Goal: Task Accomplishment & Management: Manage account settings

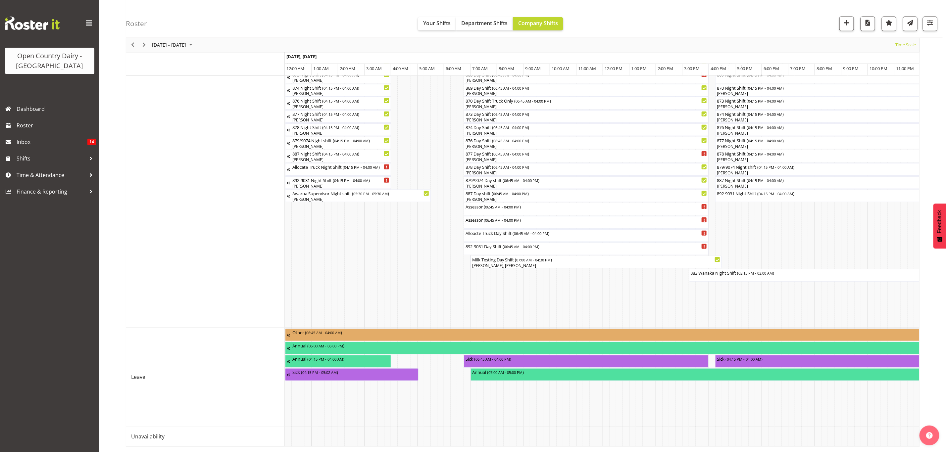
scroll to position [0, 1271]
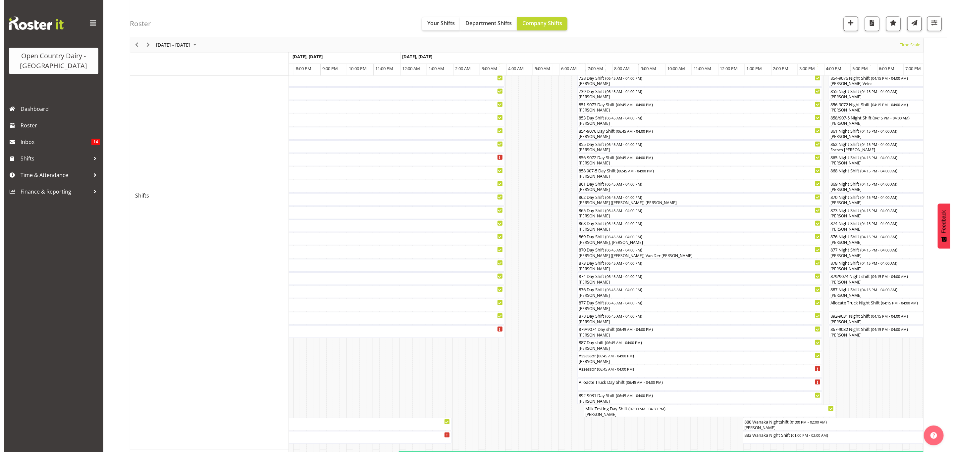
scroll to position [145, 0]
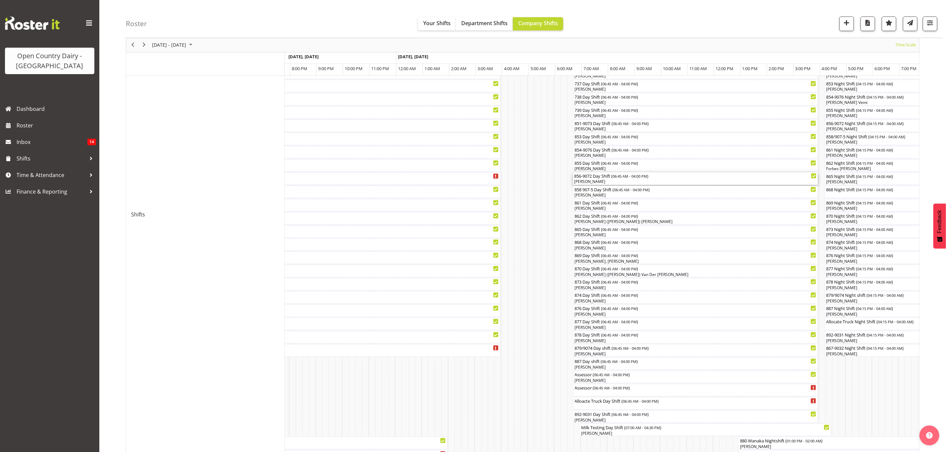
click at [596, 179] on div "856-9072 Day Shift ( 06:45 AM - 04:00 PM )" at bounding box center [695, 176] width 242 height 7
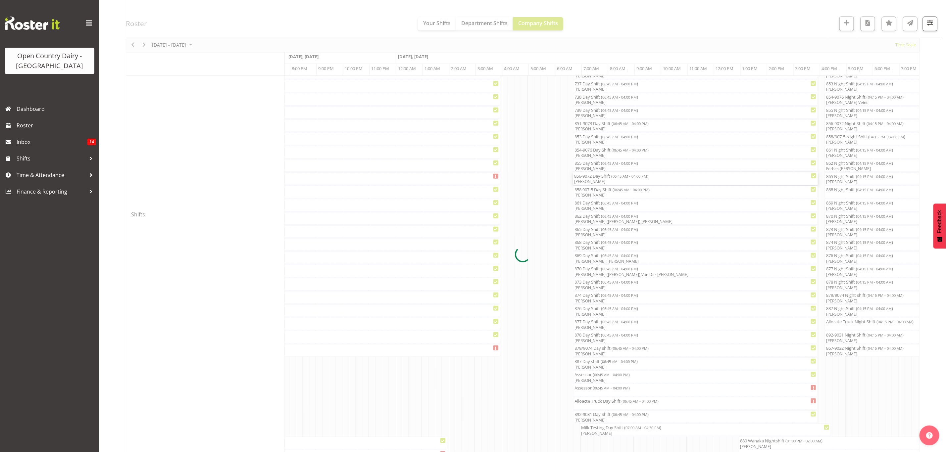
select select "8"
select select "2025"
select select "6"
select select "45"
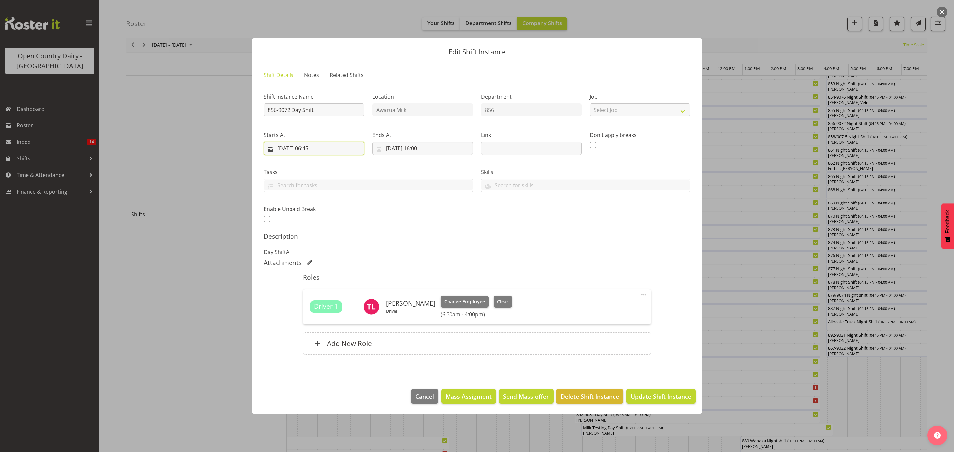
click at [309, 147] on input "19/09/2025, 06:45" at bounding box center [314, 148] width 101 height 13
click at [313, 293] on select "00 01 02 03 04 05 06 07 08 09 10 11 12 13 14 15 16 17 18 19 20 21 22 23" at bounding box center [314, 288] width 15 height 13
select select "5"
click at [307, 283] on select "00 01 02 03 04 05 06 07 08 09 10 11 12 13 14 15 16 17 18 19 20 21 22 23" at bounding box center [314, 288] width 15 height 13
type input "19/09/2025, 05:45"
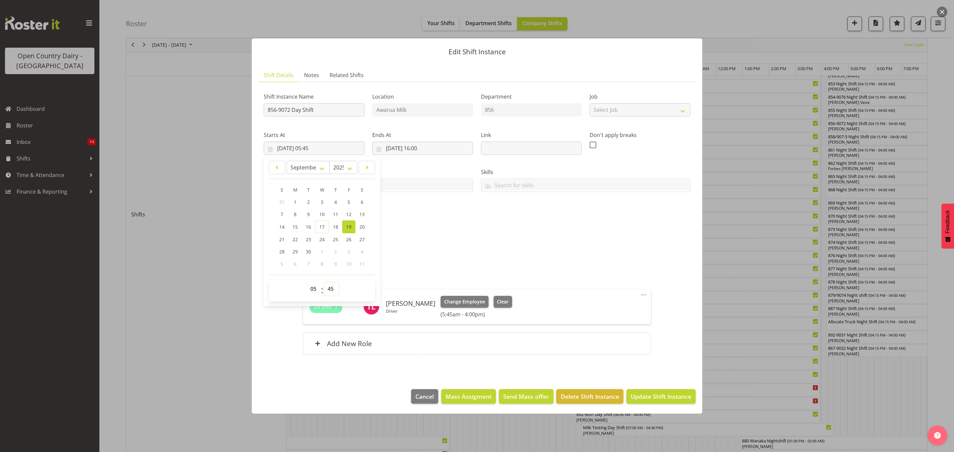
click at [329, 290] on select "00 01 02 03 04 05 06 07 08 09 10 11 12 13 14 15 16 17 18 19 20 21 22 23 24 25 2…" at bounding box center [331, 288] width 15 height 13
select select "0"
click at [324, 283] on select "00 01 02 03 04 05 06 07 08 09 10 11 12 13 14 15 16 17 18 19 20 21 22 23 24 25 2…" at bounding box center [331, 288] width 15 height 13
type input "19/09/2025, 05:00"
click at [444, 212] on div "Shift Instance Name 856-9072 Day Shift Location Awarua Milk Department 856 Job …" at bounding box center [477, 155] width 434 height 145
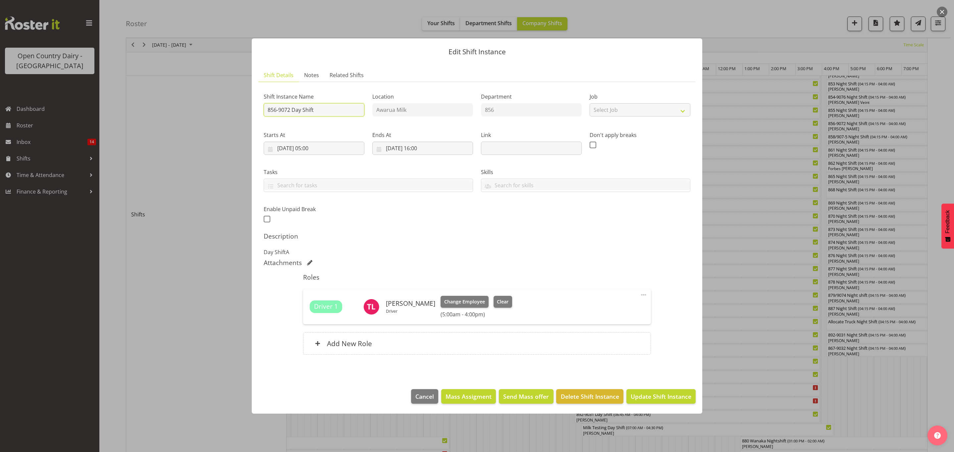
click at [316, 107] on input "856-9072 Day Shift" at bounding box center [314, 109] width 101 height 13
type input "856-9072 Day Shift **CREAM**"
click at [642, 397] on span "Update Shift Instance" at bounding box center [660, 396] width 61 height 9
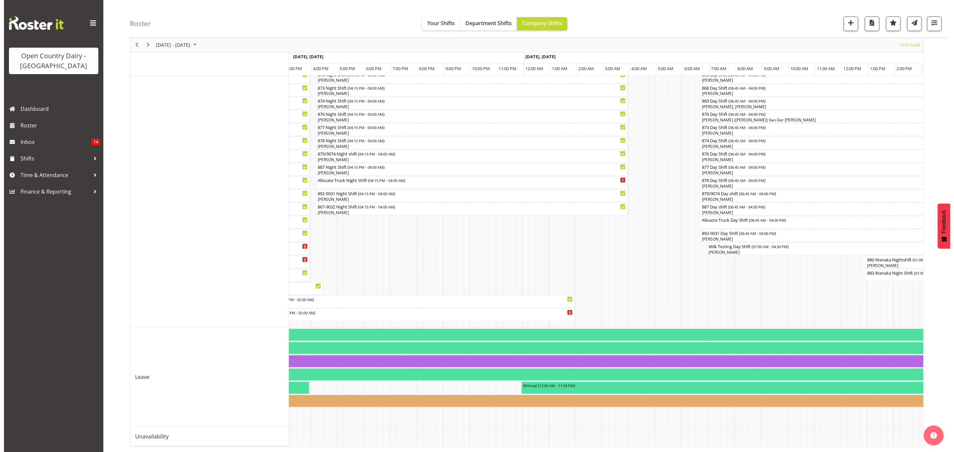
scroll to position [95, 0]
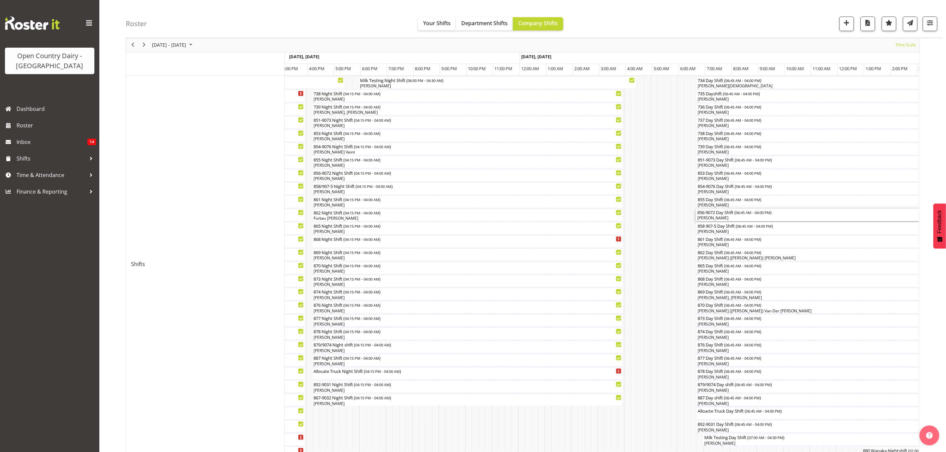
click at [718, 216] on div "856-9072 Day Shift ( 06:45 AM - 04:00 PM ) Tony Lee" at bounding box center [818, 215] width 242 height 13
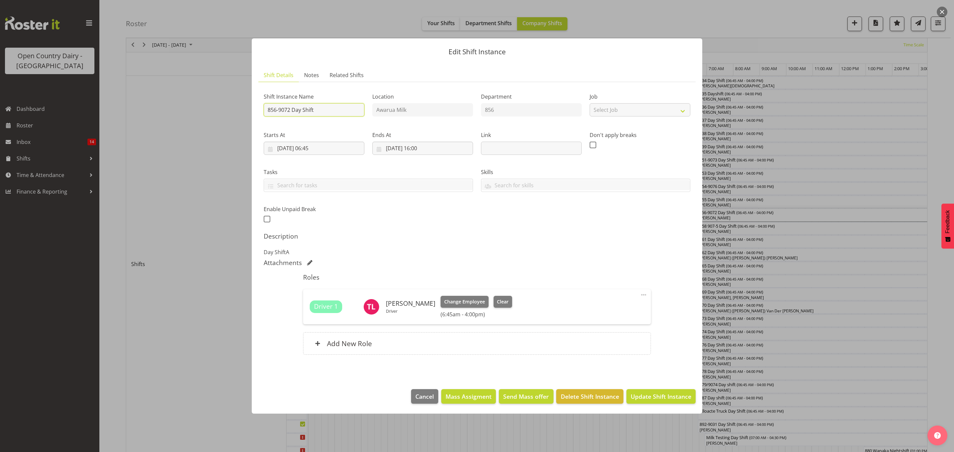
click at [329, 112] on input "856-9072 Day Shift" at bounding box center [314, 109] width 101 height 13
type input "856-9072 Day Shift**CREAM**"
click at [321, 146] on input "20/09/2025, 06:45" at bounding box center [314, 148] width 101 height 13
click at [311, 293] on select "00 01 02 03 04 05 06 07 08 09 10 11 12 13 14 15 16 17 18 19 20 21 22 23" at bounding box center [314, 288] width 15 height 13
select select "5"
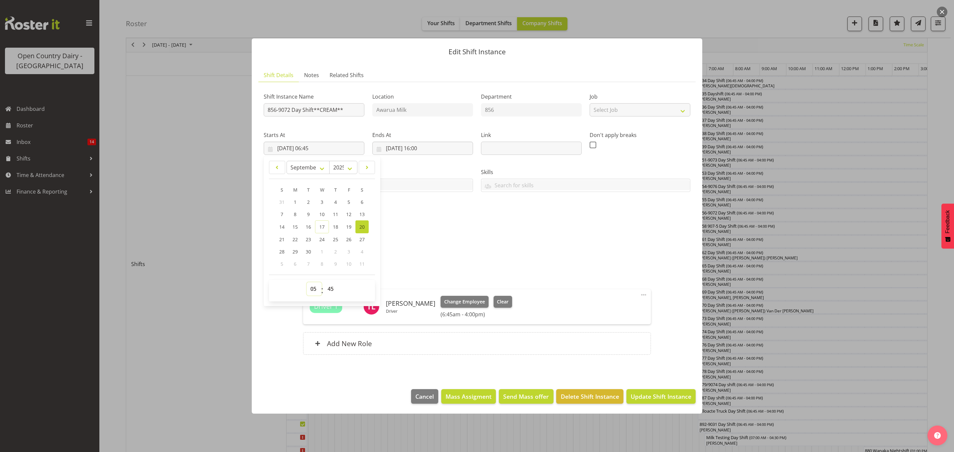
click at [307, 283] on select "00 01 02 03 04 05 06 07 08 09 10 11 12 13 14 15 16 17 18 19 20 21 22 23" at bounding box center [314, 288] width 15 height 13
type input "20/09/2025, 05:45"
click at [328, 289] on select "00 01 02 03 04 05 06 07 08 09 10 11 12 13 14 15 16 17 18 19 20 21 22 23 24 25 2…" at bounding box center [331, 288] width 15 height 13
select select "0"
click at [324, 283] on select "00 01 02 03 04 05 06 07 08 09 10 11 12 13 14 15 16 17 18 19 20 21 22 23 24 25 2…" at bounding box center [331, 288] width 15 height 13
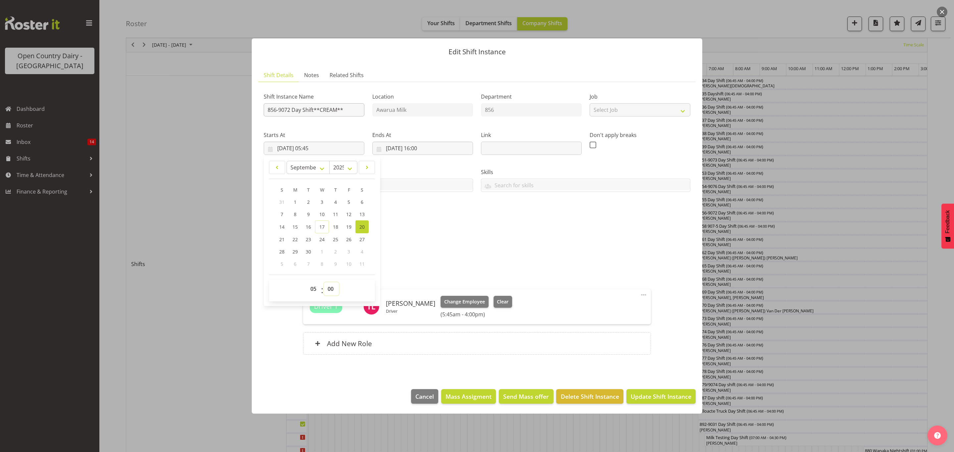
type input "20/09/2025, 05:00"
click at [657, 392] on span "Update Shift Instance" at bounding box center [660, 396] width 61 height 9
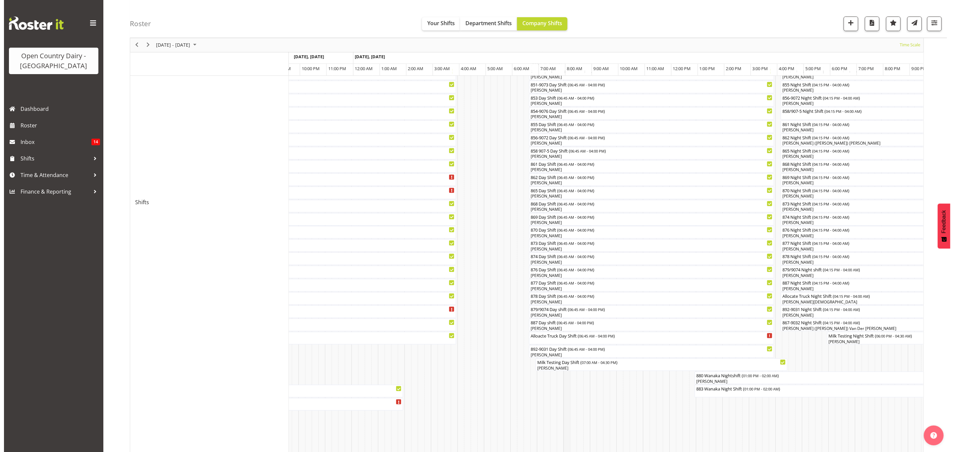
scroll to position [145, 0]
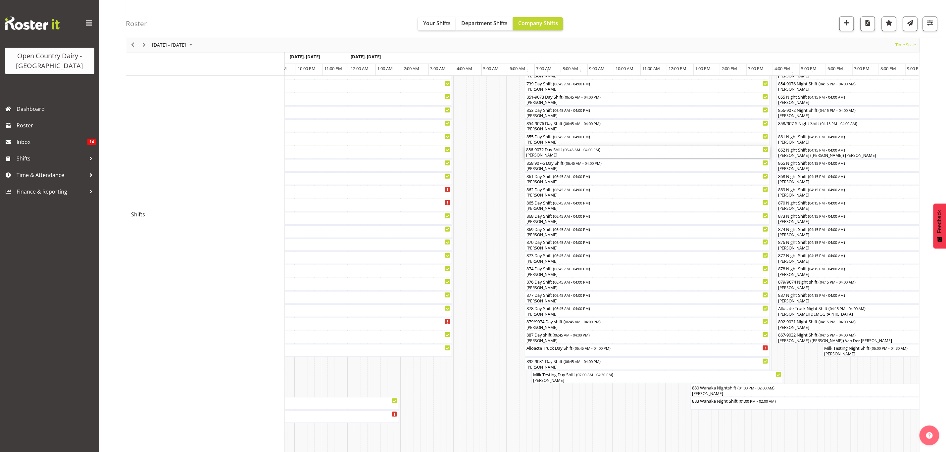
click at [558, 150] on div "856-9072 Day Shift ( 06:45 AM - 04:00 PM )" at bounding box center [647, 149] width 242 height 7
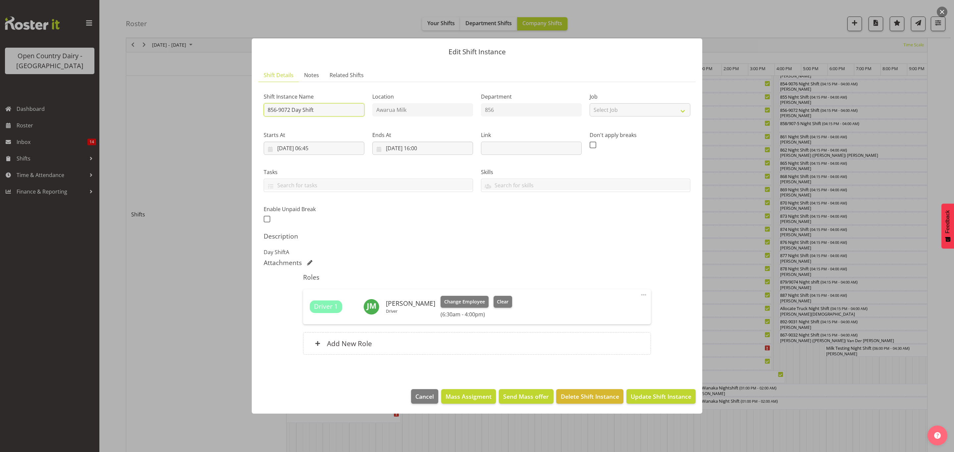
click at [326, 112] on input "856-9072 Day Shift" at bounding box center [314, 109] width 101 height 13
type input "856-9072 Day Shift** CREAM & MILK TO MOTUEKA**"
click at [645, 393] on span "Update Shift Instance" at bounding box center [660, 396] width 61 height 9
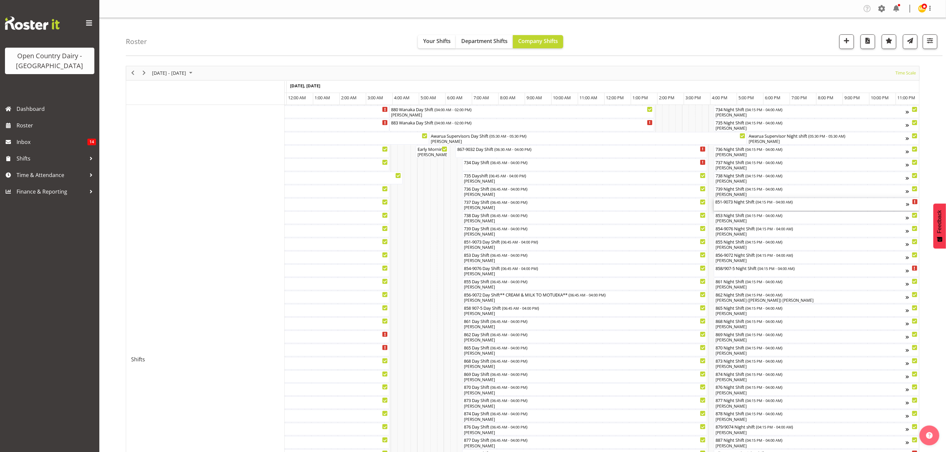
click at [738, 204] on div "851-9073 Night Shift ( 04:15 PM - 04:00 AM )" at bounding box center [810, 201] width 191 height 7
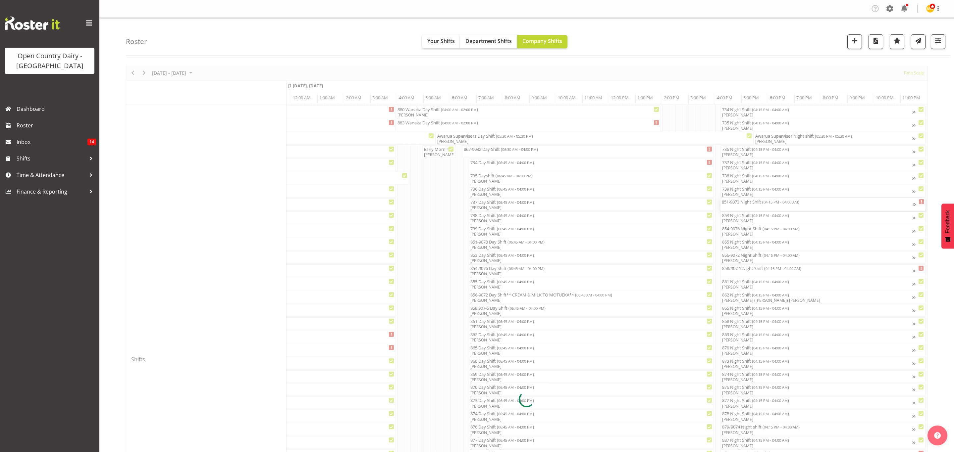
scroll to position [0, 3808]
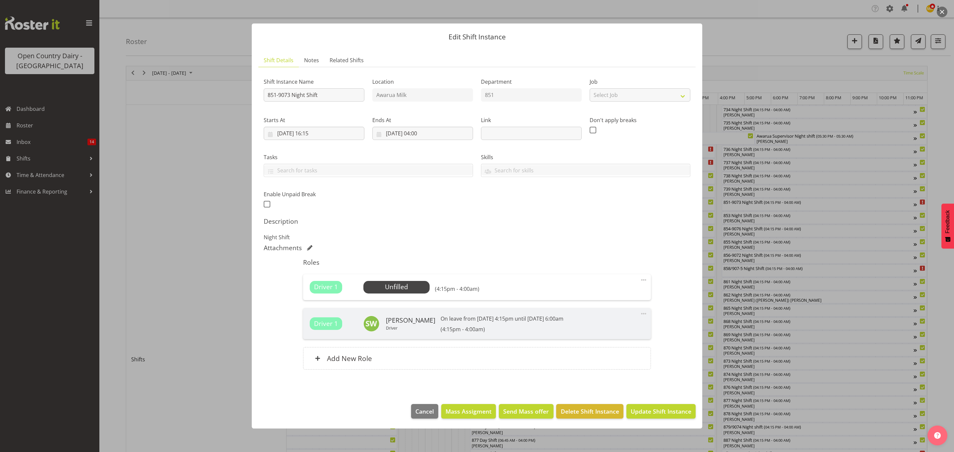
click at [856, 374] on div at bounding box center [477, 226] width 954 height 452
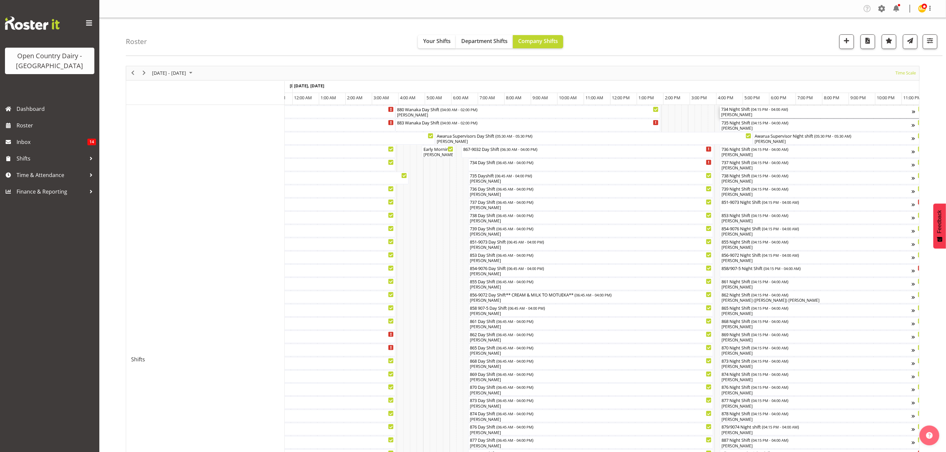
click at [740, 116] on div "[PERSON_NAME]" at bounding box center [816, 115] width 191 height 6
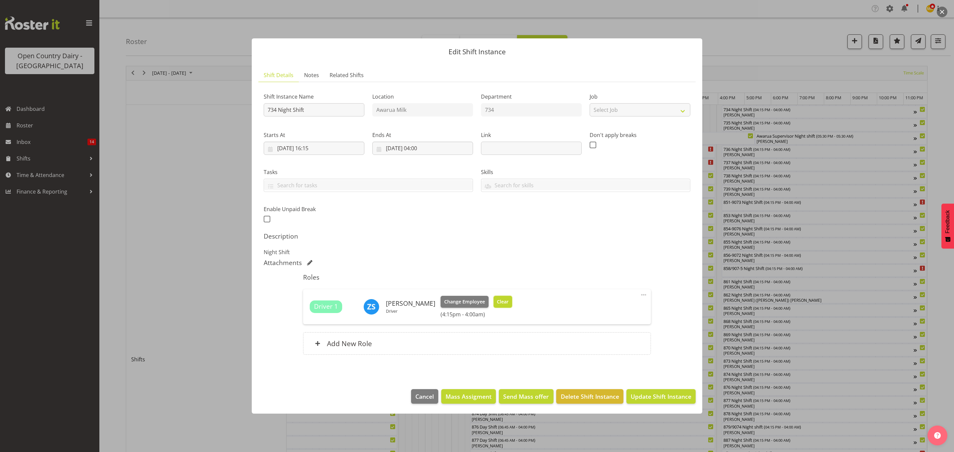
click at [502, 300] on span "Clear" at bounding box center [503, 301] width 12 height 7
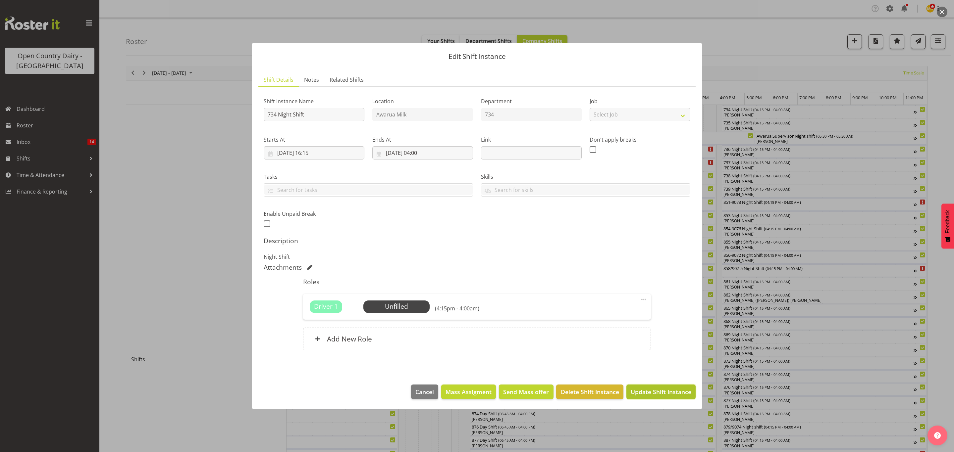
click at [659, 389] on span "Update Shift Instance" at bounding box center [660, 392] width 61 height 9
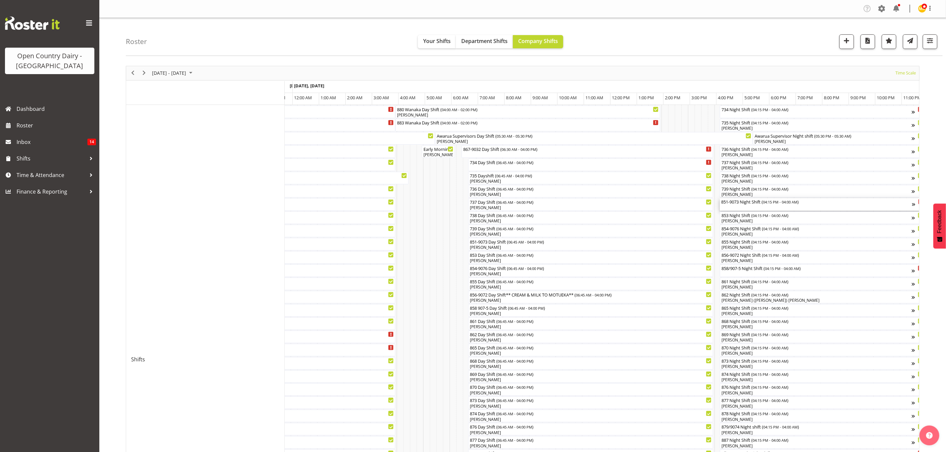
click at [729, 201] on div "851-9073 Night Shift ( 04:15 PM - 04:00 AM )" at bounding box center [816, 201] width 191 height 7
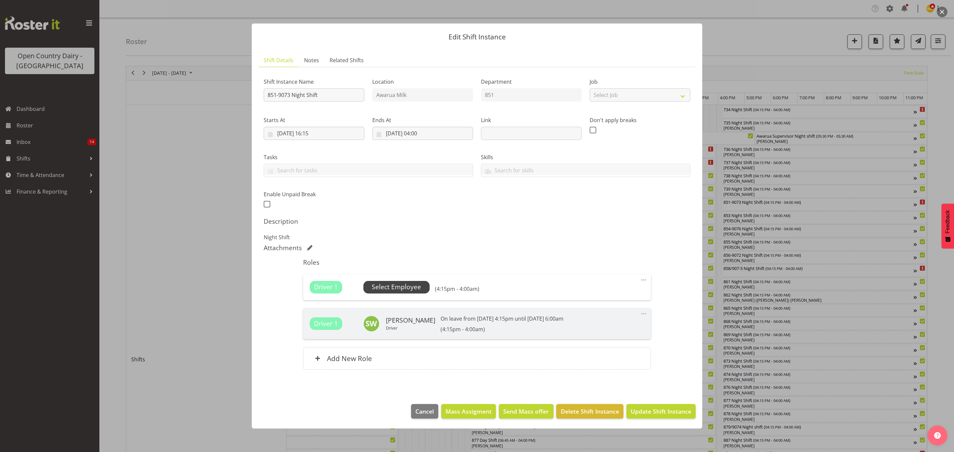
click at [404, 290] on span "Select Employee" at bounding box center [396, 287] width 49 height 10
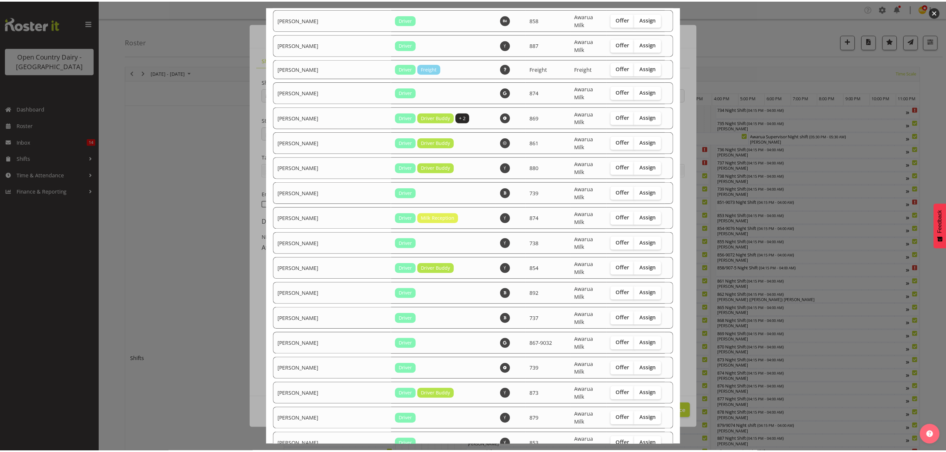
scroll to position [2164, 0]
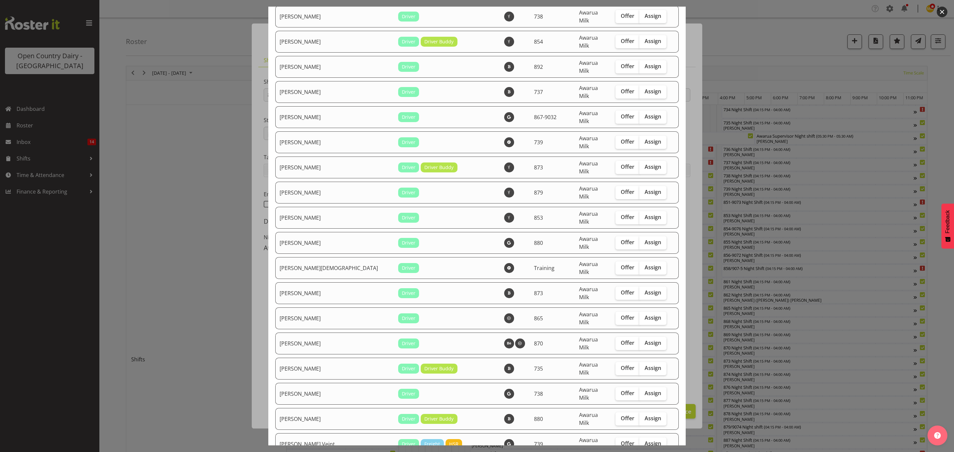
checkbox input "true"
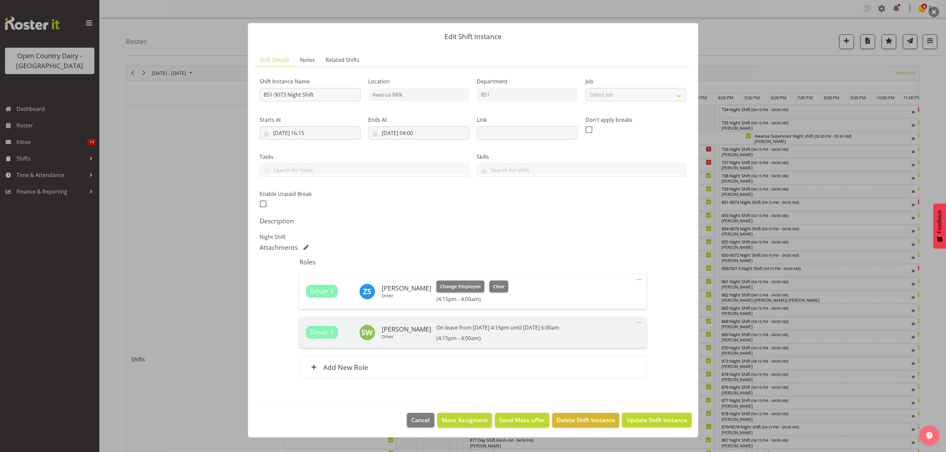
drag, startPoint x: 647, startPoint y: 421, endPoint x: 19, endPoint y: 163, distance: 678.7
click at [647, 421] on span "Update Shift Instance" at bounding box center [656, 420] width 61 height 9
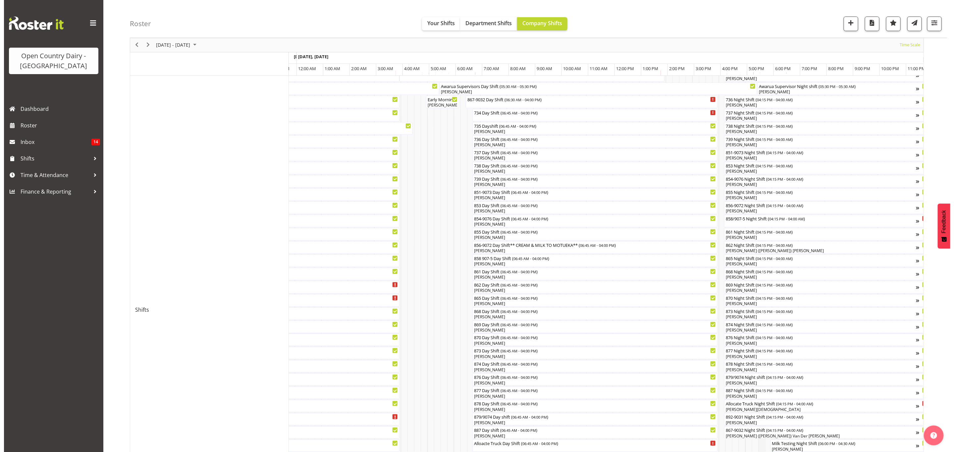
scroll to position [99, 0]
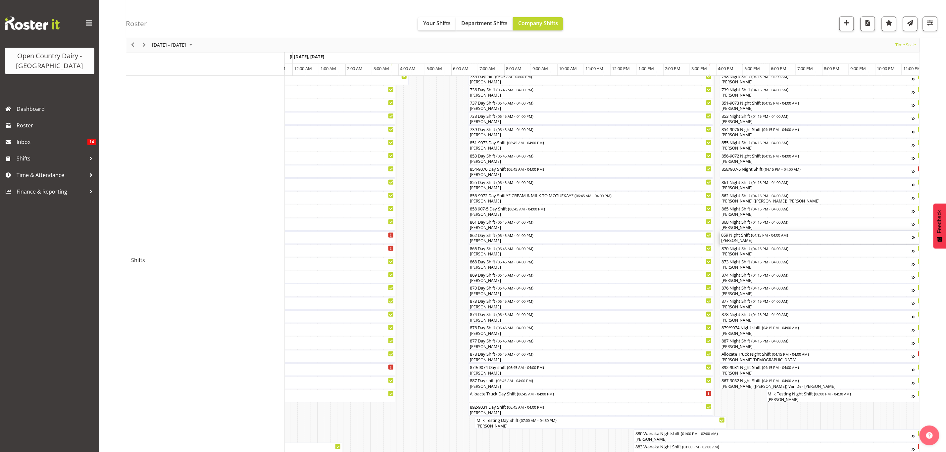
click at [734, 239] on div "[PERSON_NAME]" at bounding box center [816, 241] width 191 height 6
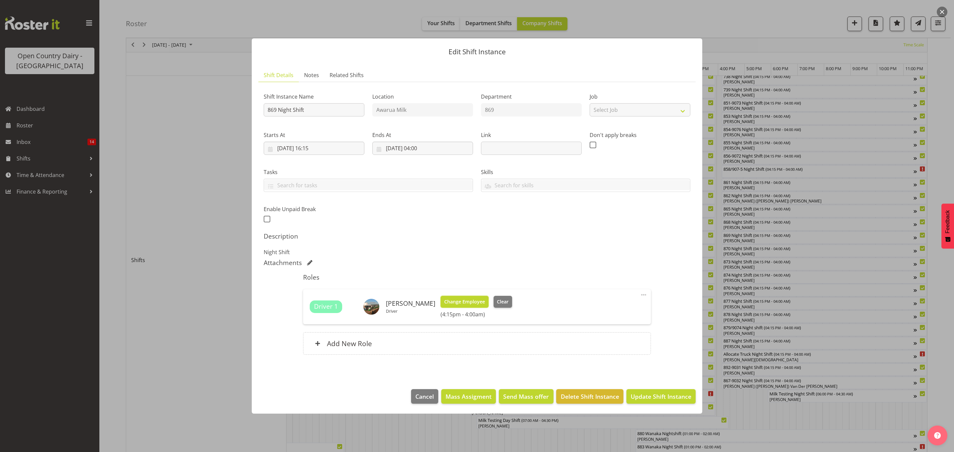
click at [456, 301] on span "Change Employee" at bounding box center [464, 301] width 41 height 7
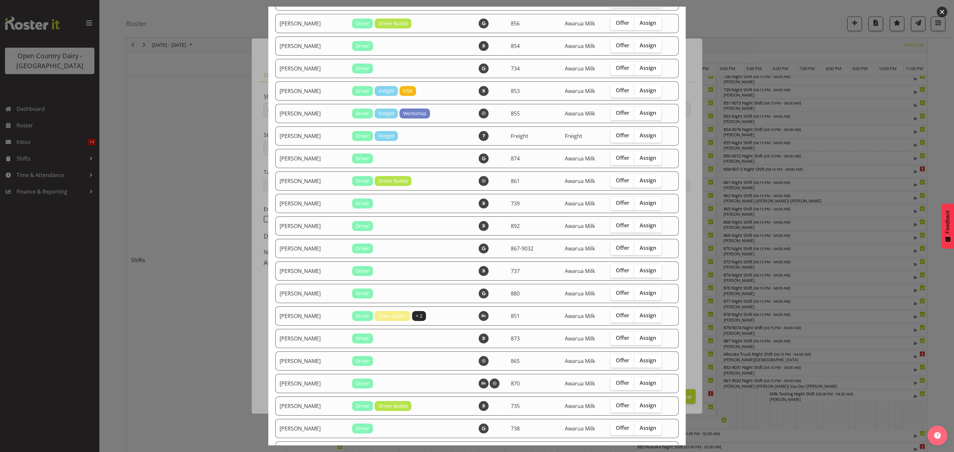
scroll to position [795, 0]
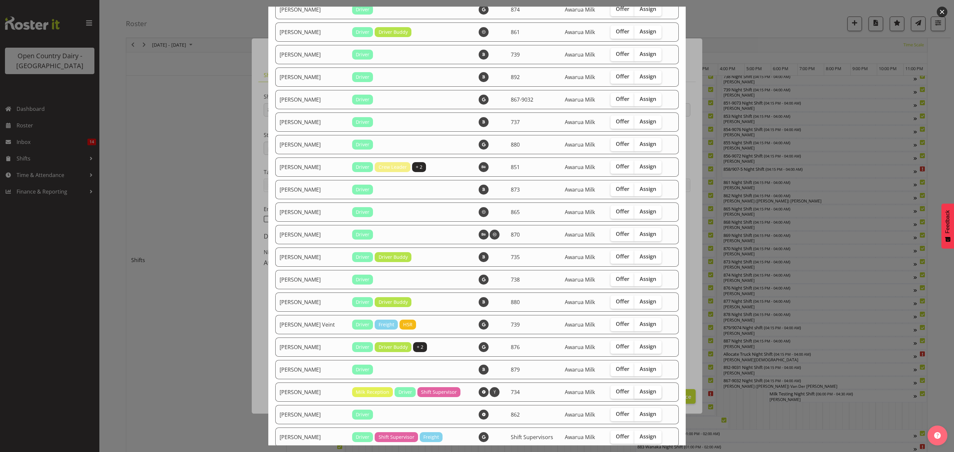
click at [640, 390] on span "Assign" at bounding box center [647, 391] width 17 height 7
click at [638, 390] on input "Assign" at bounding box center [636, 392] width 4 height 4
checkbox input "true"
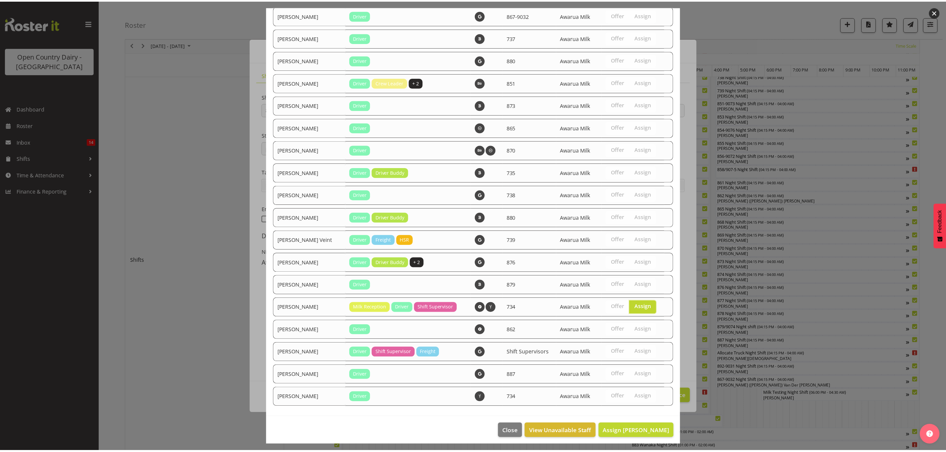
scroll to position [881, 0]
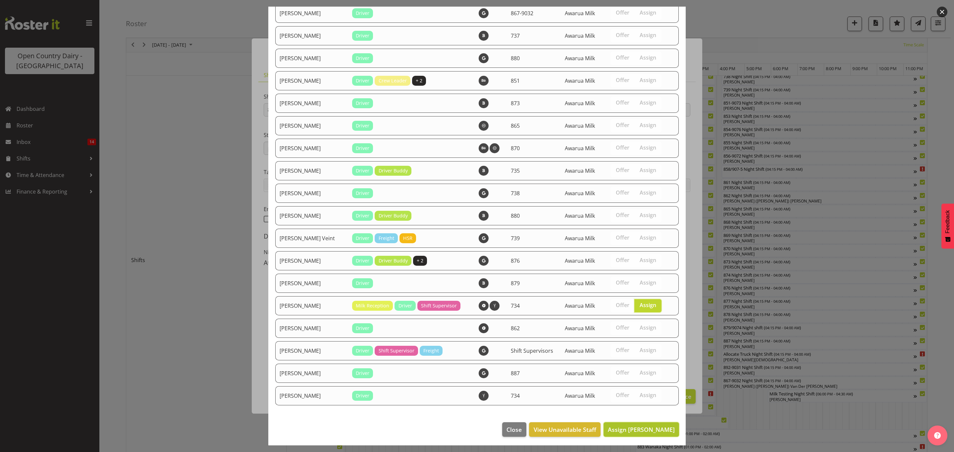
click at [623, 430] on span "Assign Tracey Chittock" at bounding box center [641, 430] width 67 height 8
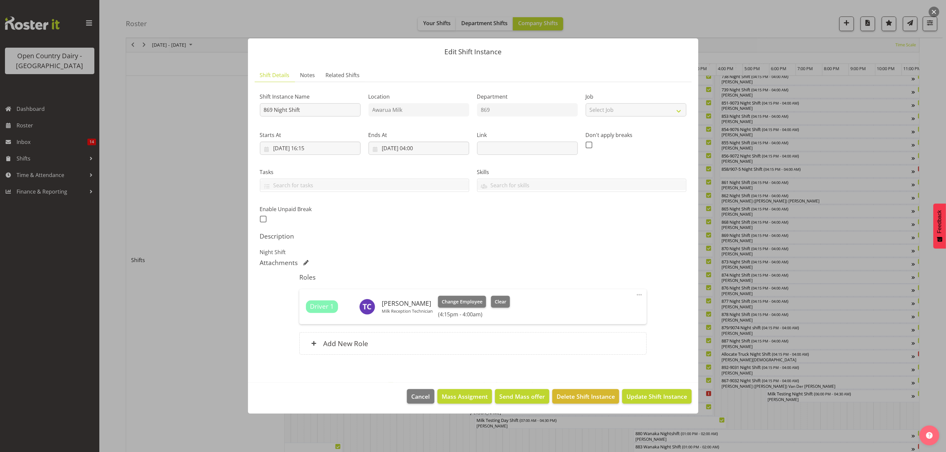
scroll to position [199, 0]
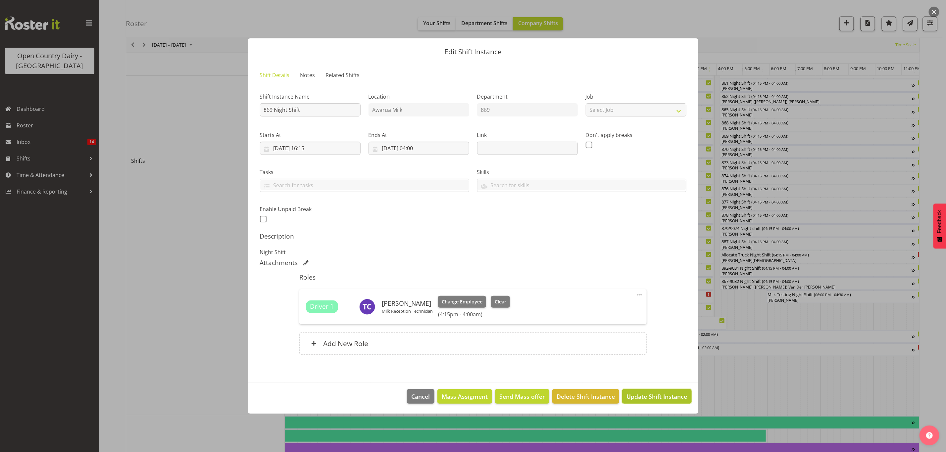
click at [645, 395] on span "Update Shift Instance" at bounding box center [656, 396] width 61 height 9
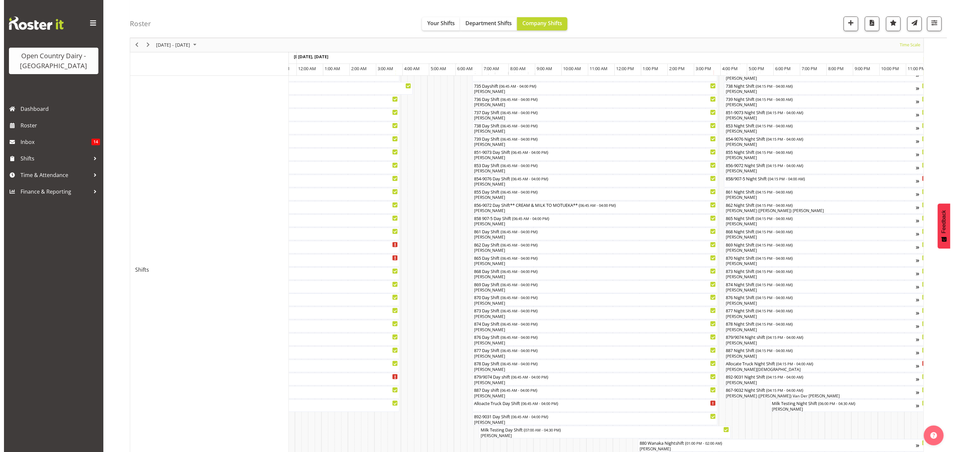
scroll to position [99, 0]
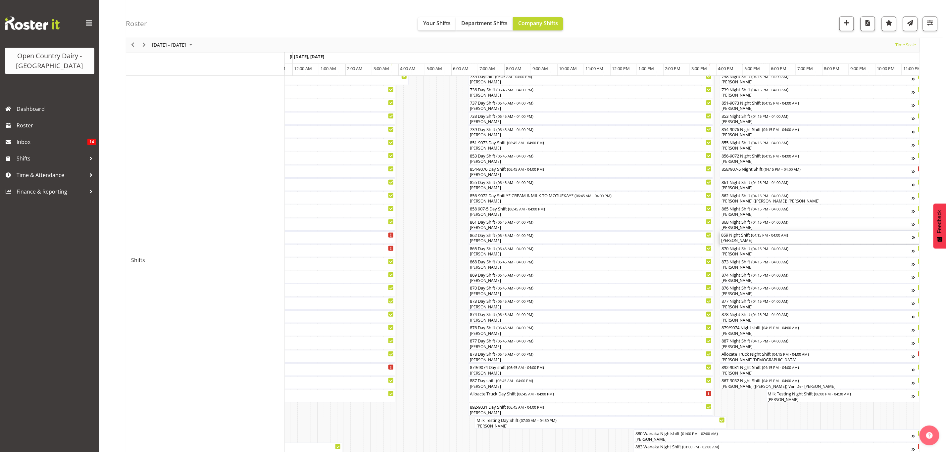
click at [741, 238] on div "Tracey Chittock" at bounding box center [816, 241] width 191 height 6
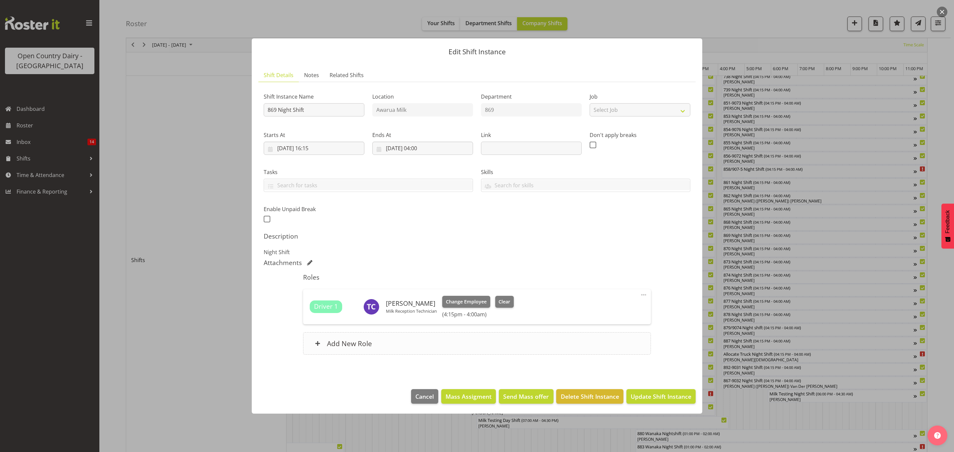
click at [370, 342] on h6 "Add New Role" at bounding box center [349, 343] width 45 height 9
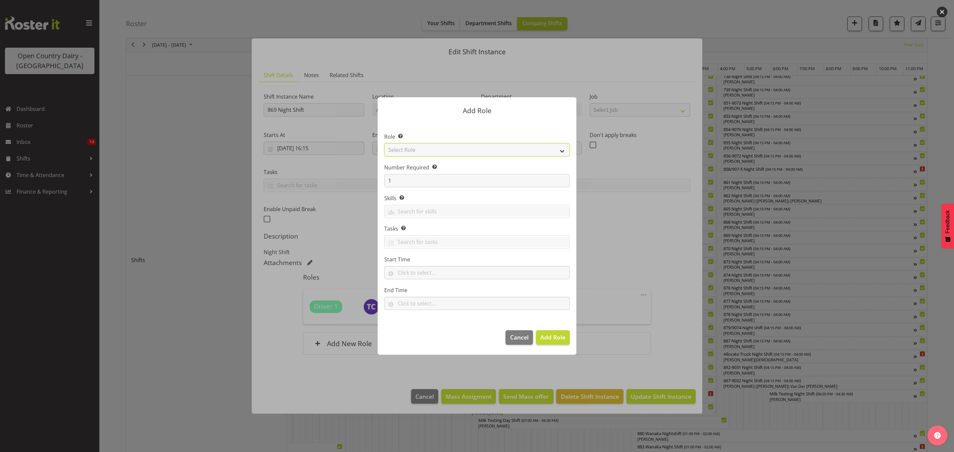
click at [477, 153] on select "Select Role Crew Leader Driver Driver Assessor Dayshift Driver Assessor Nightsh…" at bounding box center [476, 149] width 185 height 13
select select "1437"
click at [384, 143] on select "Select Role Crew Leader Driver Driver Assessor Dayshift Driver Assessor Nightsh…" at bounding box center [476, 149] width 185 height 13
click at [560, 340] on span "Add Role" at bounding box center [552, 337] width 25 height 8
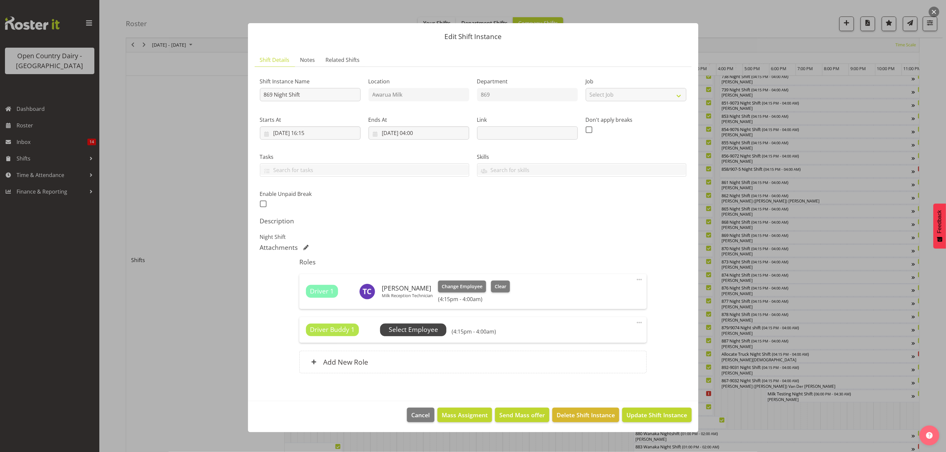
click at [424, 329] on span "Select Employee" at bounding box center [413, 330] width 49 height 10
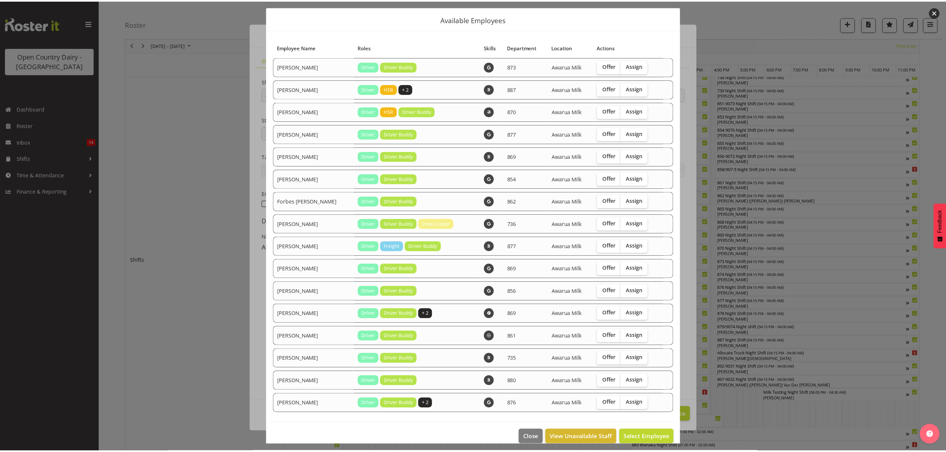
scroll to position [26, 0]
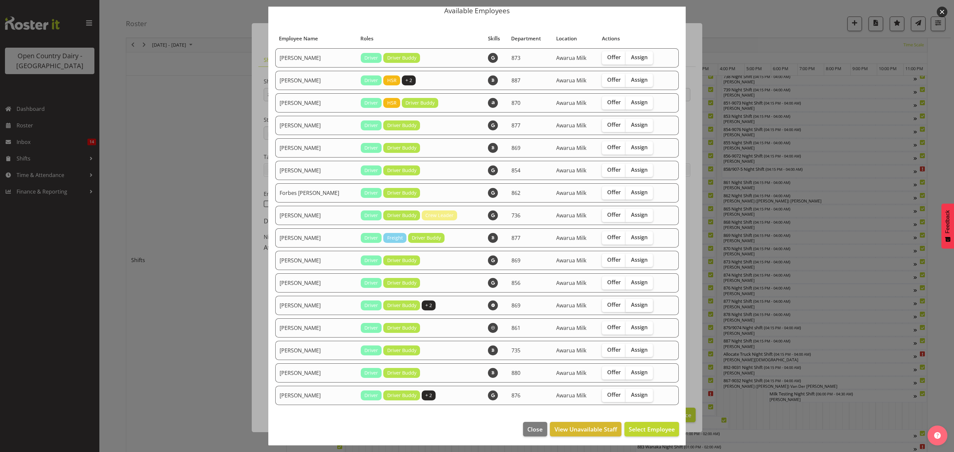
click at [634, 307] on span "Assign" at bounding box center [639, 305] width 17 height 7
click at [630, 307] on input "Assign" at bounding box center [627, 305] width 4 height 4
checkbox input "true"
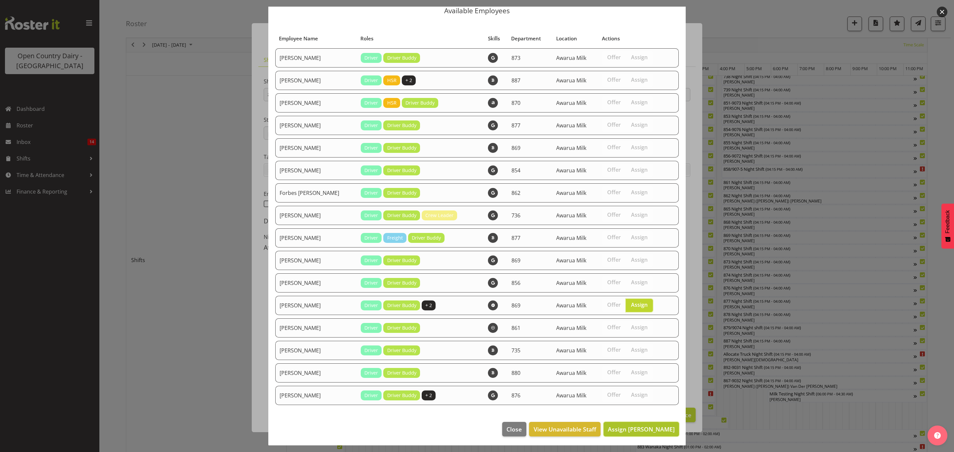
click at [633, 429] on span "Assign Peter Wieczorek" at bounding box center [641, 429] width 67 height 8
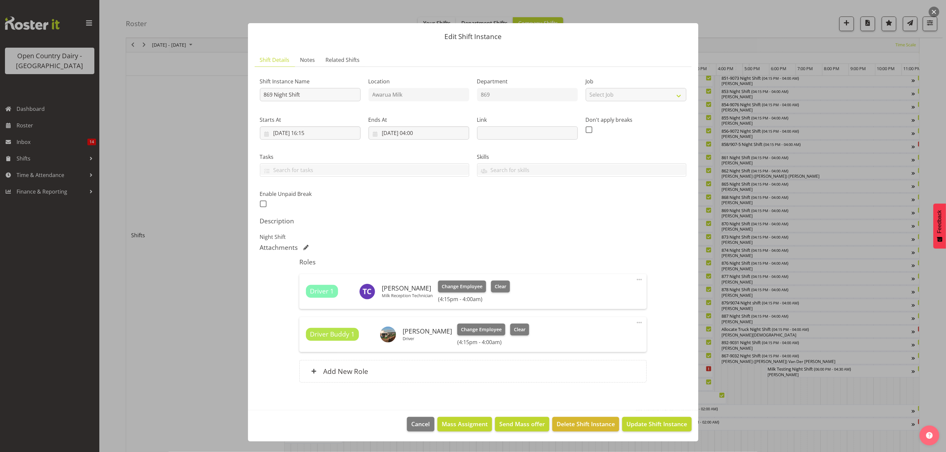
scroll to position [149, 0]
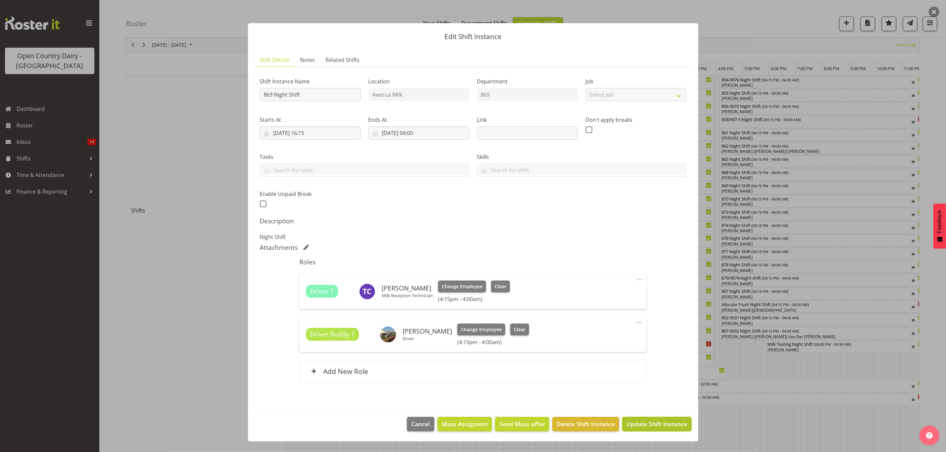
click at [650, 426] on span "Update Shift Instance" at bounding box center [656, 424] width 61 height 9
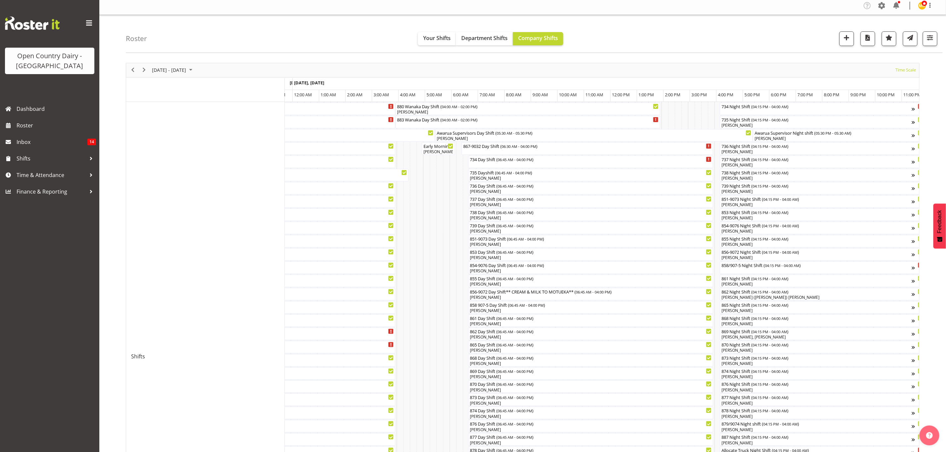
scroll to position [0, 0]
click at [732, 153] on div "[PERSON_NAME]" at bounding box center [816, 155] width 191 height 6
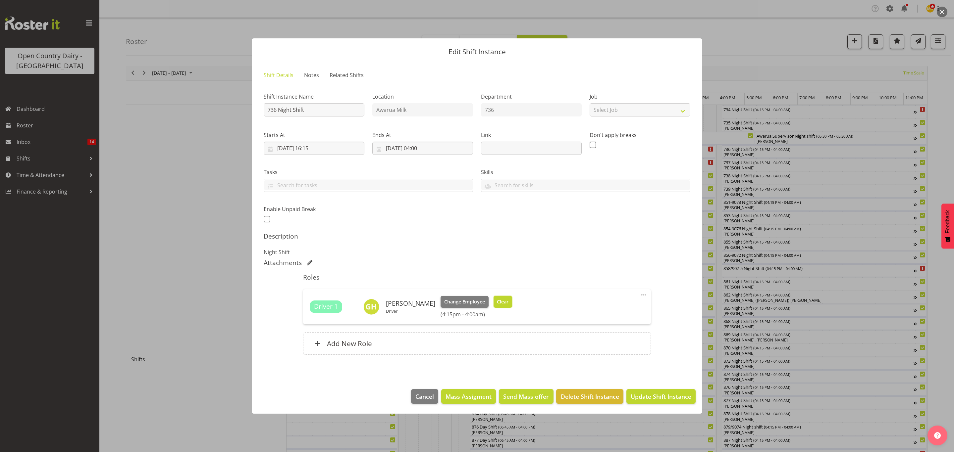
click at [498, 301] on span "Clear" at bounding box center [503, 301] width 12 height 7
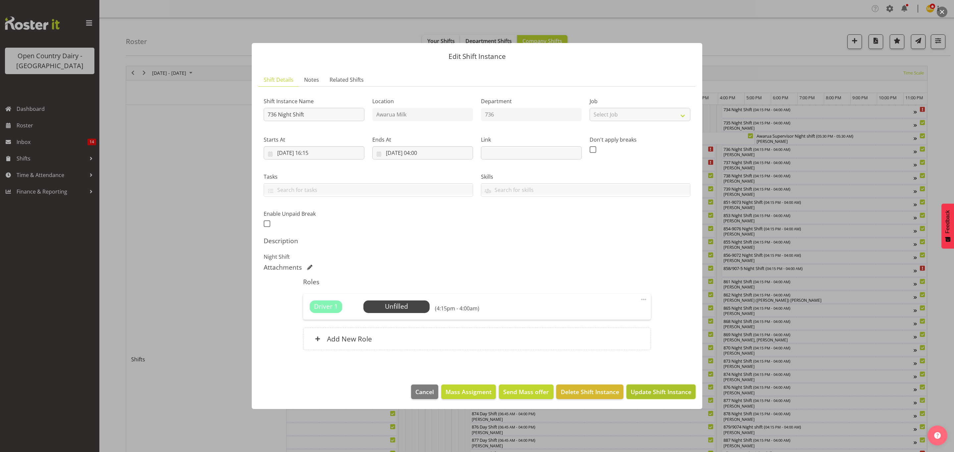
click at [655, 395] on span "Update Shift Instance" at bounding box center [660, 392] width 61 height 9
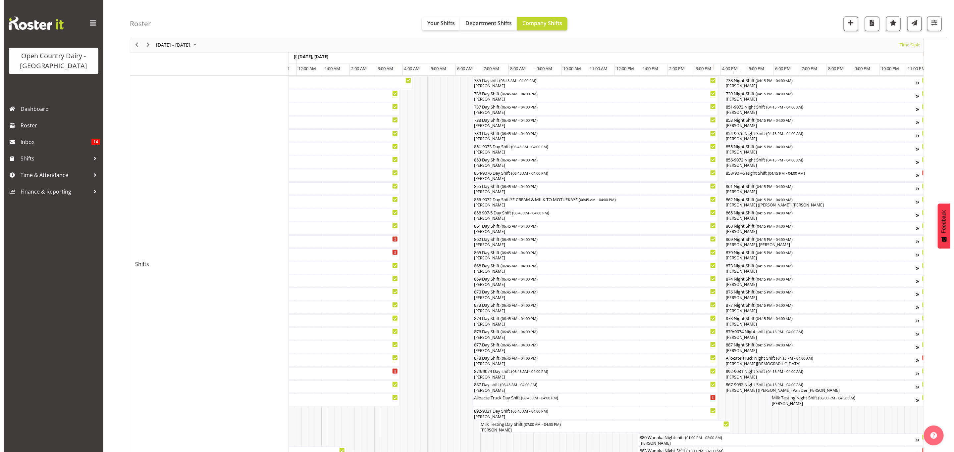
scroll to position [46, 0]
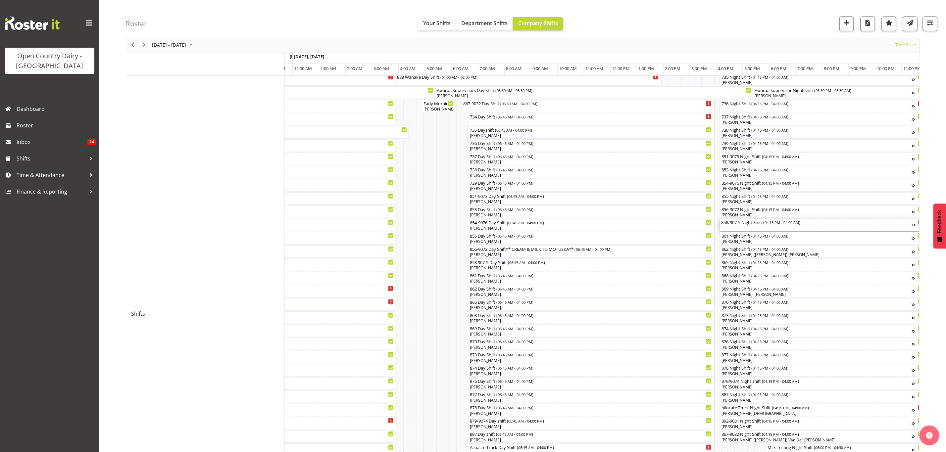
click at [731, 226] on div "858/907-5 Night Shift ( 04:15 PM - 04:00 AM )" at bounding box center [816, 225] width 191 height 13
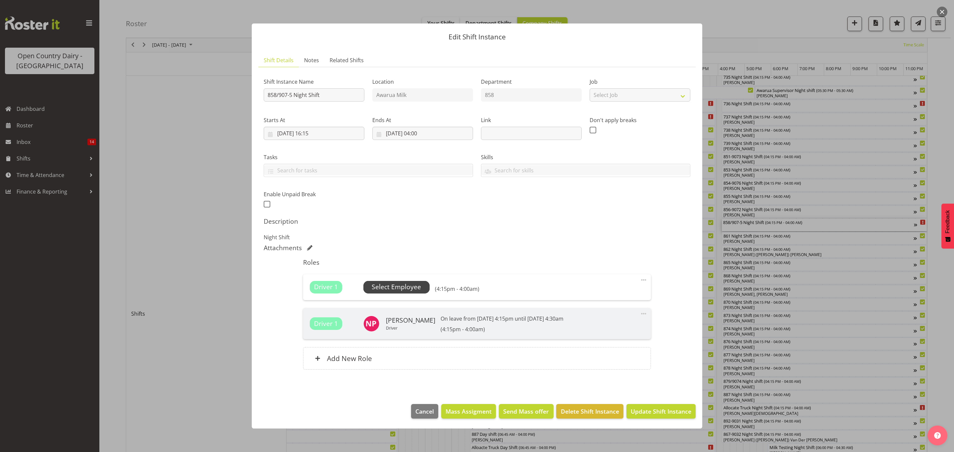
click at [390, 284] on span "Select Employee" at bounding box center [396, 287] width 49 height 10
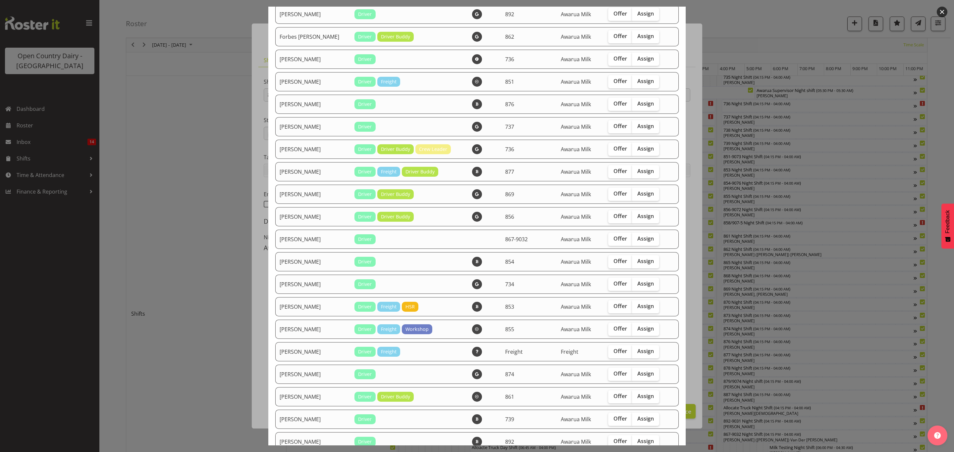
scroll to position [397, 0]
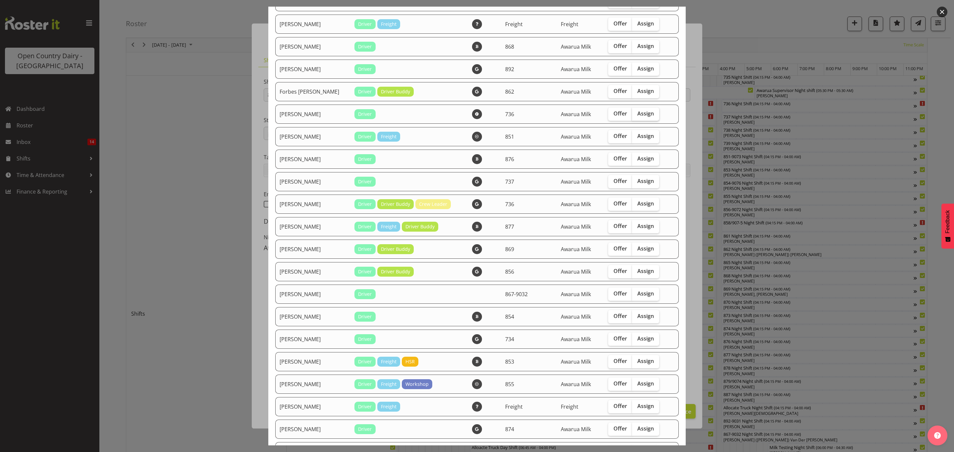
click at [644, 110] on span "Assign" at bounding box center [645, 113] width 17 height 7
click at [636, 112] on input "Assign" at bounding box center [634, 114] width 4 height 4
checkbox input "true"
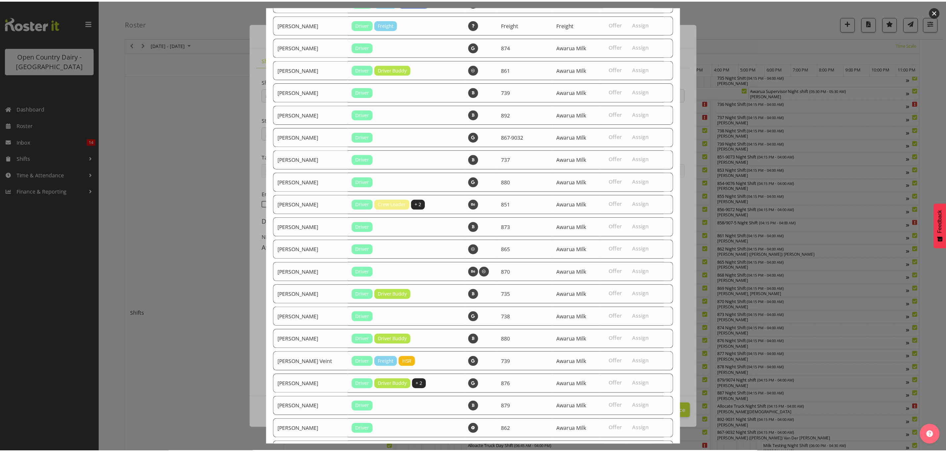
scroll to position [881, 0]
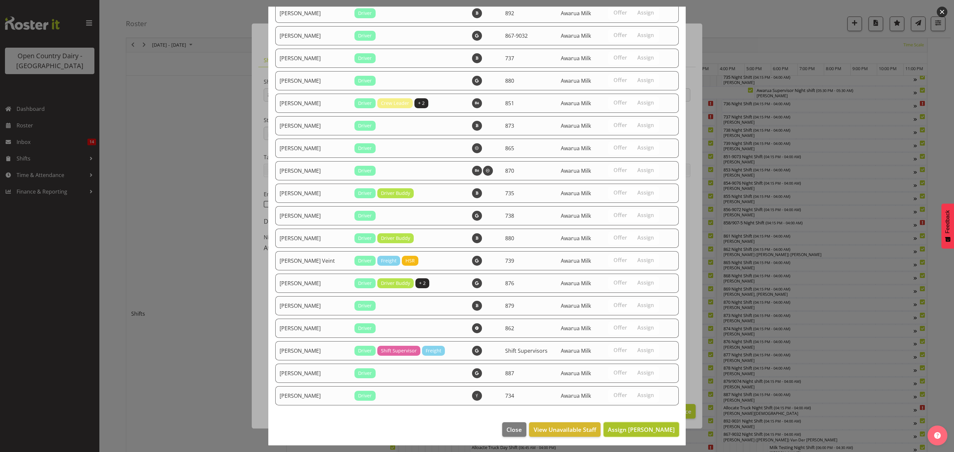
click at [642, 426] on span "Assign Gavin Hamilton" at bounding box center [641, 430] width 67 height 8
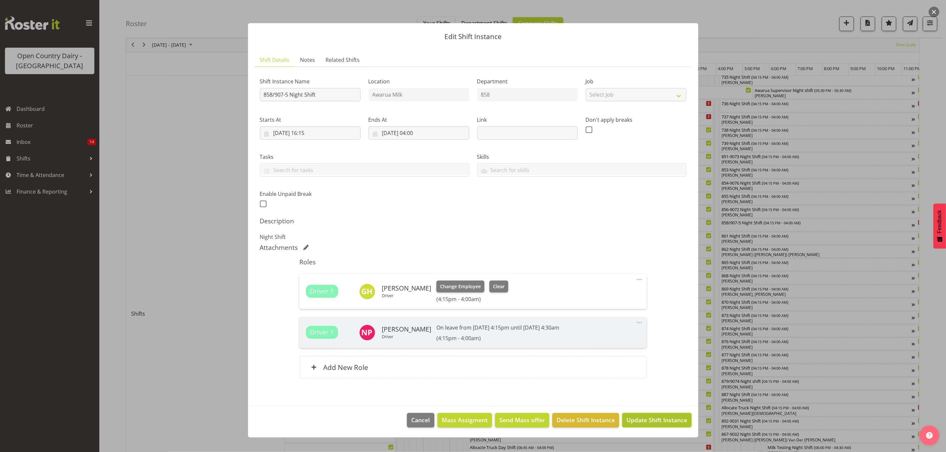
click at [659, 414] on button "Update Shift Instance" at bounding box center [656, 420] width 69 height 15
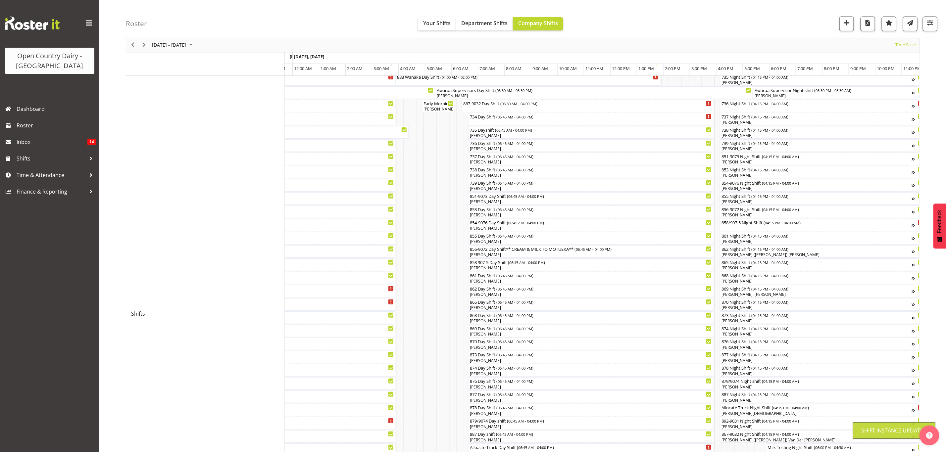
scroll to position [0, 0]
